Goal: Find specific page/section: Find specific page/section

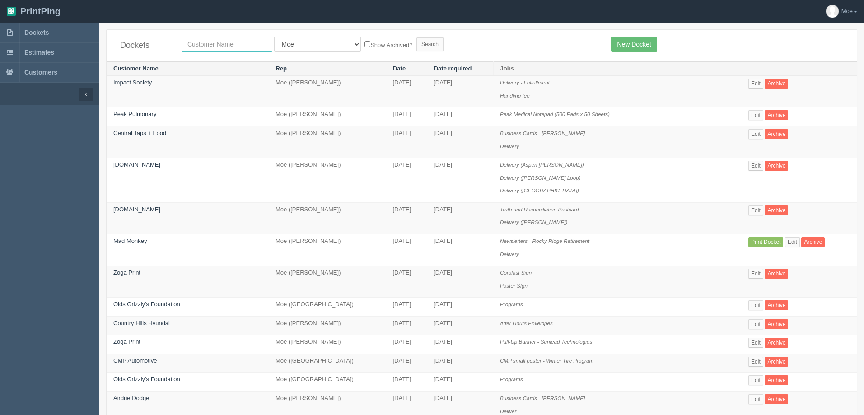
click at [231, 42] on input "text" at bounding box center [227, 44] width 91 height 15
type input "justice"
click at [416, 45] on input "Search" at bounding box center [429, 44] width 27 height 14
